Goal: Information Seeking & Learning: Learn about a topic

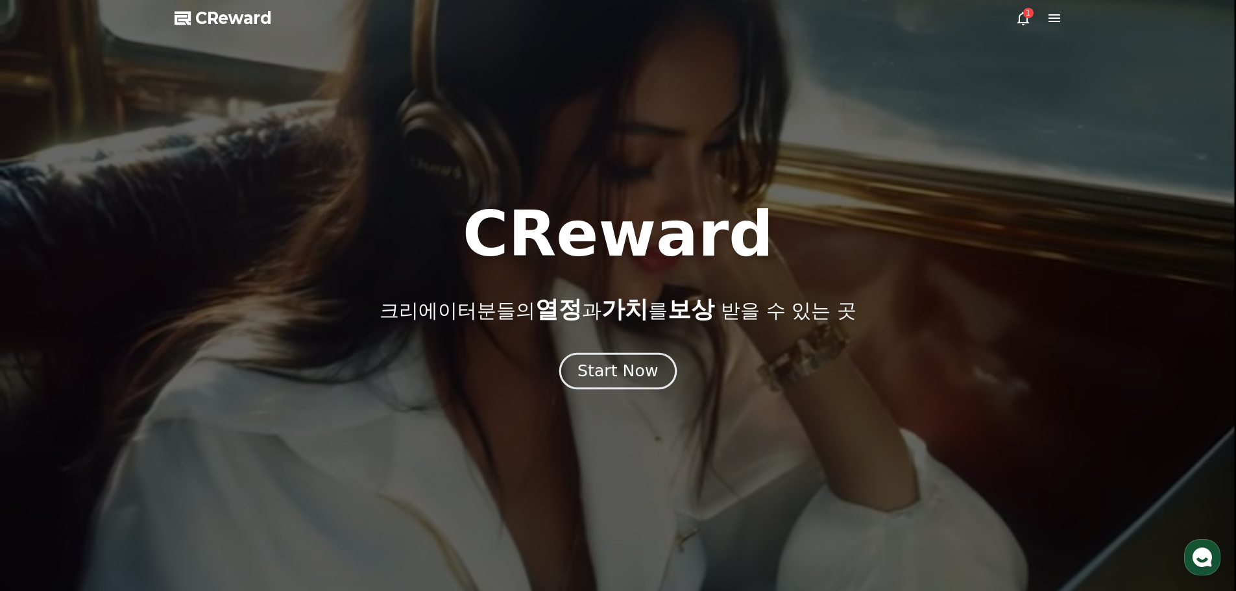
click at [632, 373] on div "Start Now" at bounding box center [617, 371] width 80 height 22
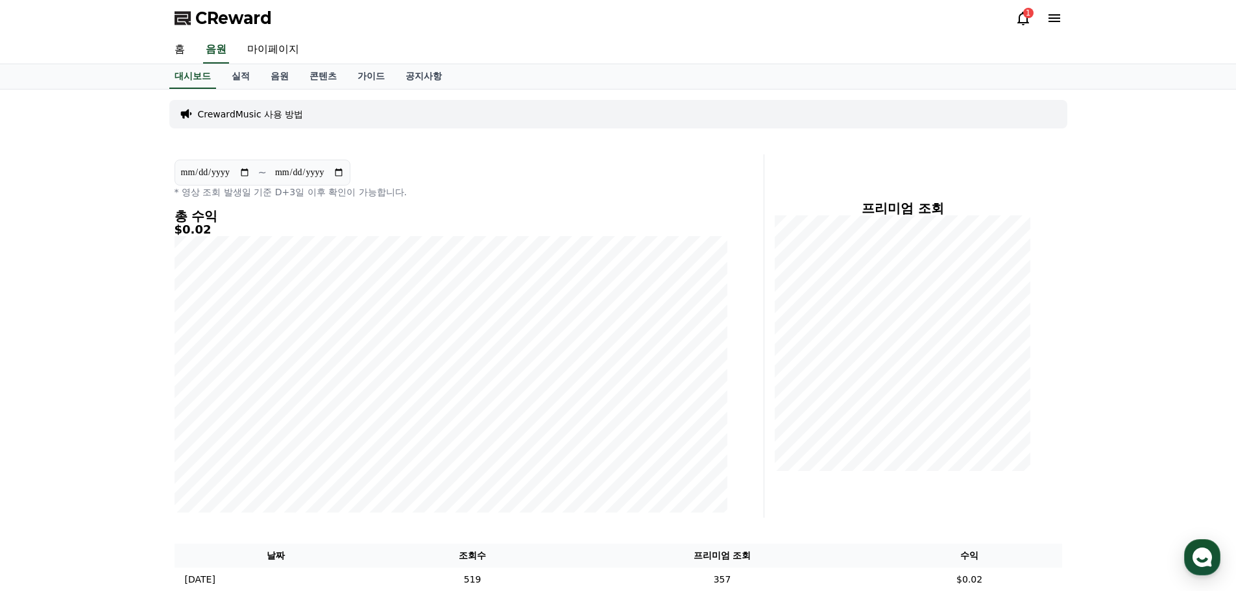
click at [1024, 18] on icon at bounding box center [1023, 18] width 16 height 16
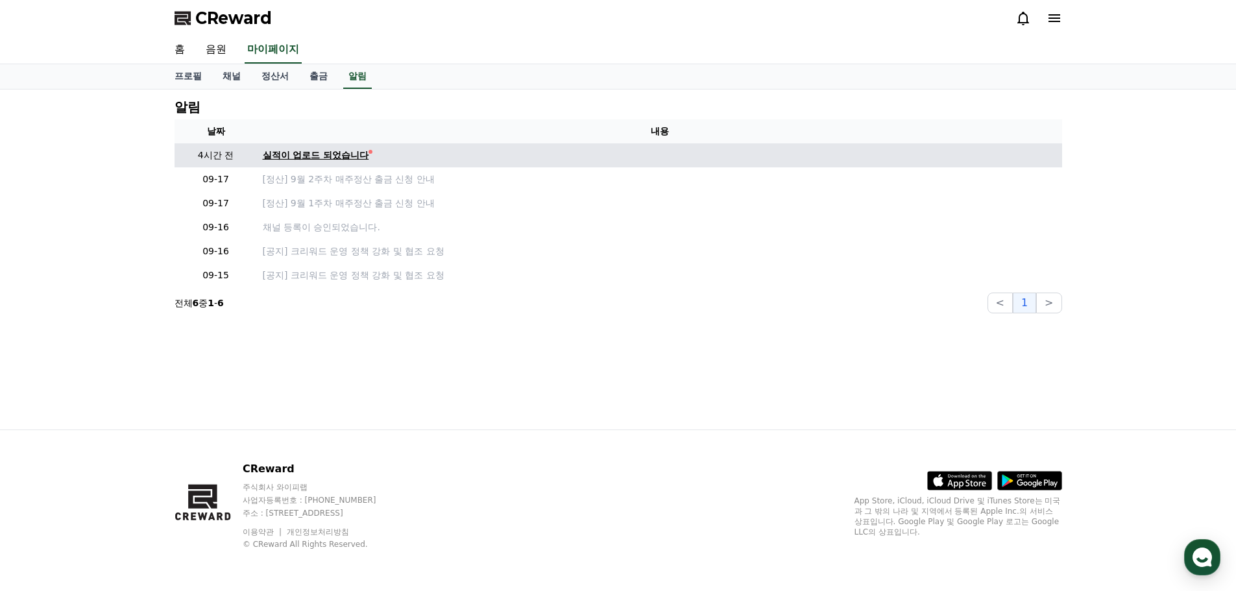
click at [309, 154] on div "실적이 업로드 되었습니다" at bounding box center [316, 156] width 106 height 14
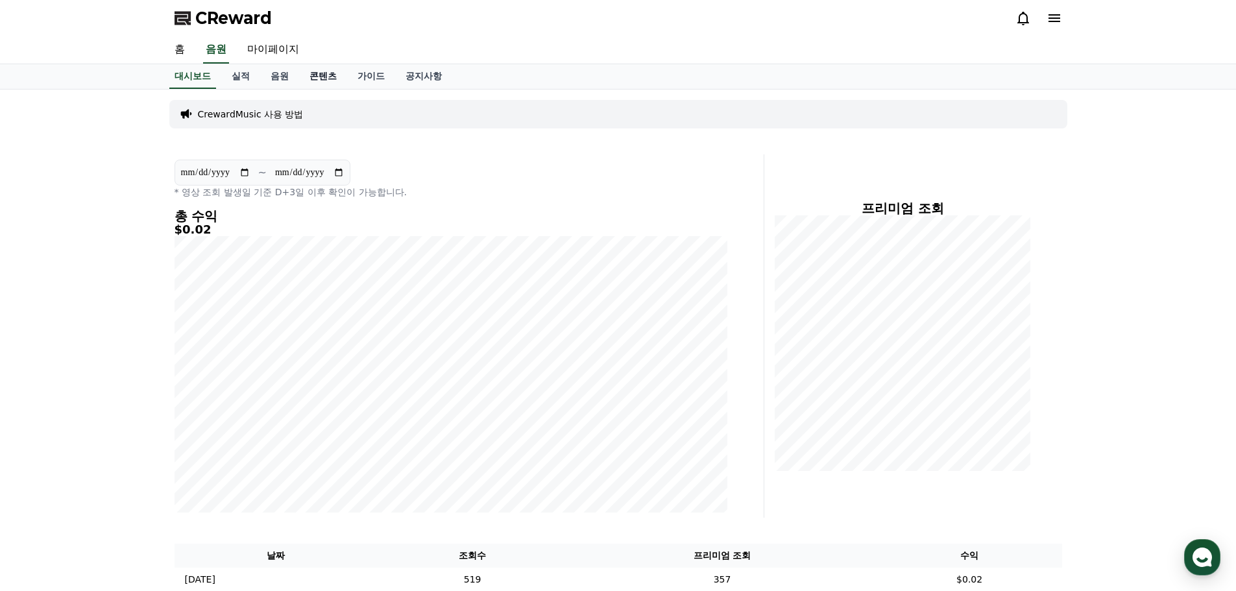
click at [321, 75] on link "콘텐츠" at bounding box center [323, 76] width 48 height 25
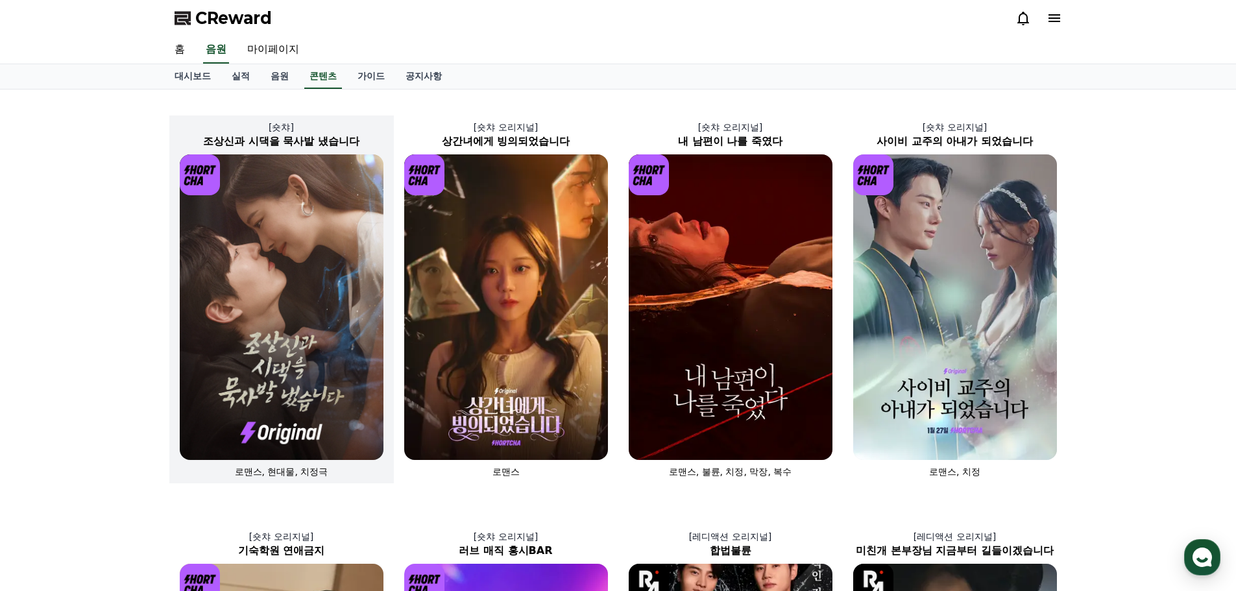
click at [295, 257] on img at bounding box center [282, 307] width 204 height 306
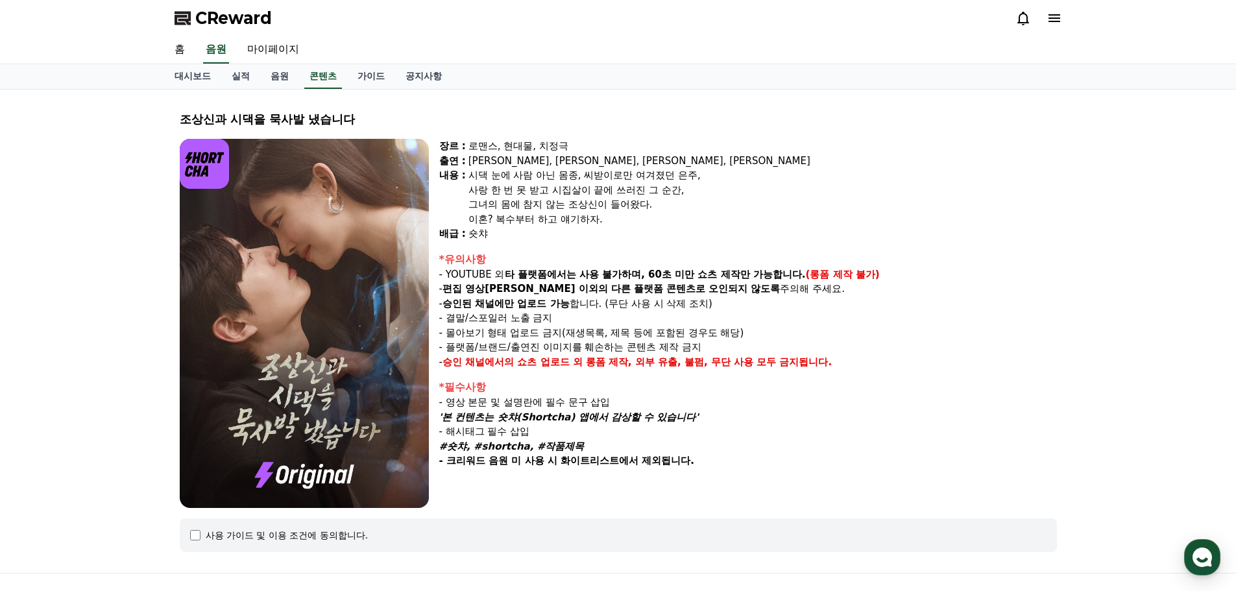
select select
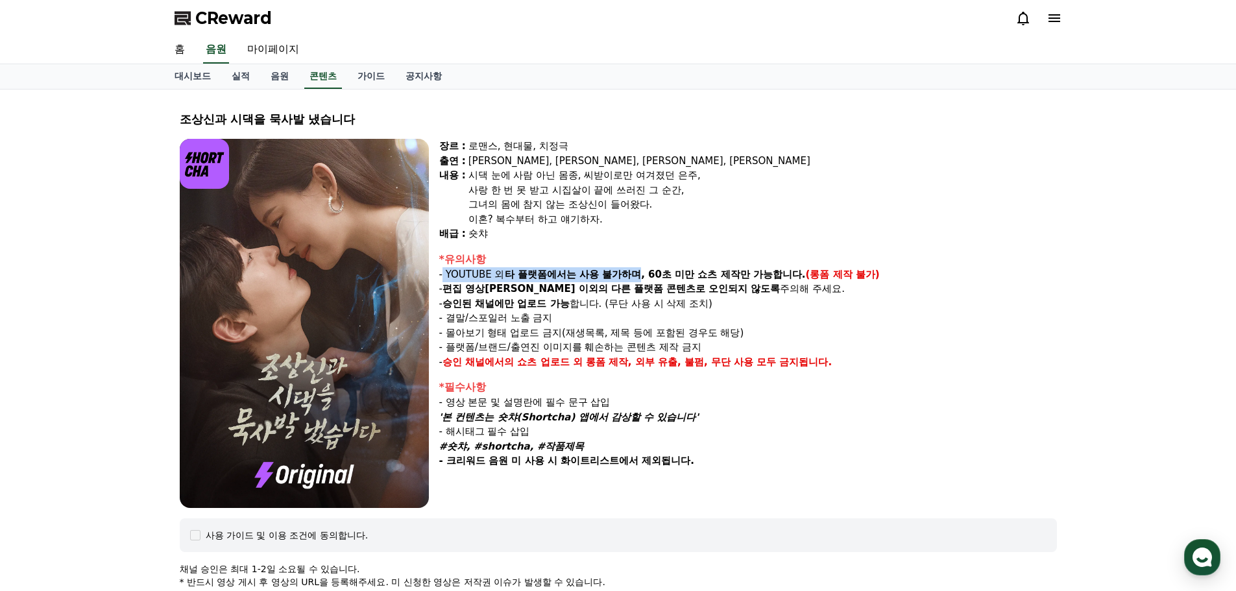
drag, startPoint x: 444, startPoint y: 275, endPoint x: 642, endPoint y: 277, distance: 197.9
click at [642, 277] on p "- YOUTUBE 외 타 플랫폼에서는 사용 불가하며, 60초 미만 쇼츠 제작만 가능합니다. (롱폼 제작 불가)" at bounding box center [748, 274] width 618 height 15
drag, startPoint x: 438, startPoint y: 231, endPoint x: 487, endPoint y: 234, distance: 49.4
click at [487, 234] on div "장르 : 로맨스, 현대물, 치정극 출연 : [PERSON_NAME], [PERSON_NAME], [PERSON_NAME], [PERSON_NA…" at bounding box center [618, 323] width 877 height 369
click at [499, 233] on div "숏챠" at bounding box center [762, 233] width 589 height 15
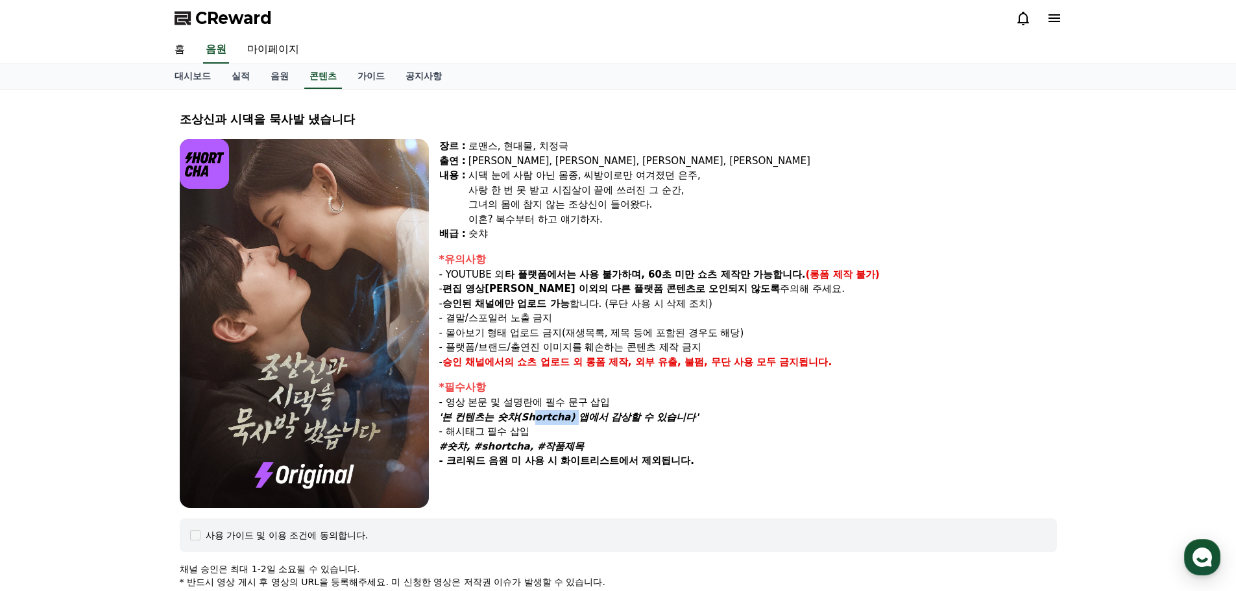
drag, startPoint x: 527, startPoint y: 416, endPoint x: 568, endPoint y: 414, distance: 40.9
click at [568, 414] on em "'본 컨텐츠는 숏챠(Shortcha) 앱에서 감상할 수 있습니다'" at bounding box center [569, 417] width 260 height 12
copy em "Shortcha"
